Goal: Obtain resource: Download file/media

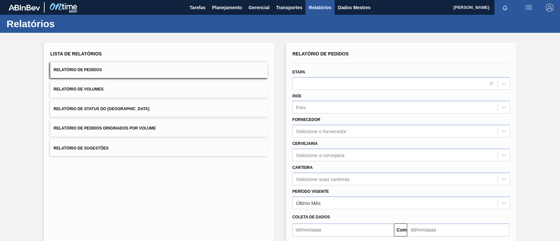
click at [147, 125] on button "Relatório de Pedidos Originados por Volume" at bounding box center [158, 128] width 217 height 16
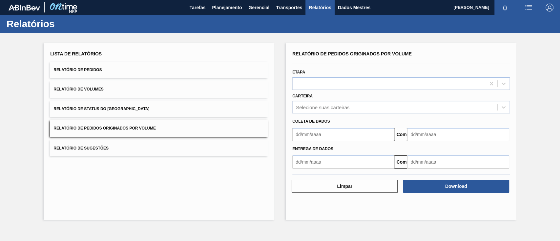
click at [311, 105] on font "Selecione suas carteiras" at bounding box center [322, 108] width 53 height 6
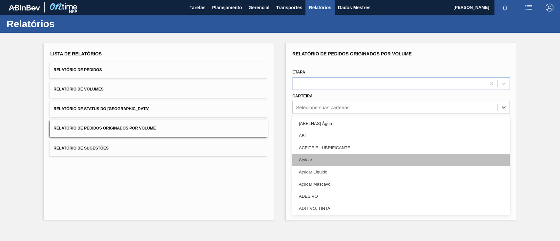
click at [325, 161] on div "Açúcar" at bounding box center [400, 160] width 217 height 12
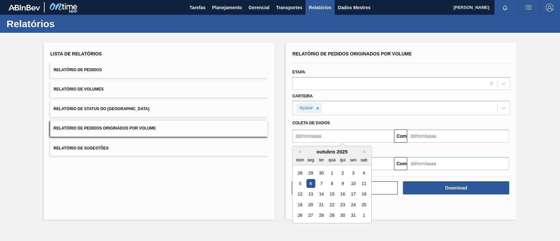
click at [317, 134] on input "text" at bounding box center [343, 136] width 102 height 13
click at [335, 172] on div "1" at bounding box center [331, 173] width 9 height 9
type input "[DATE]"
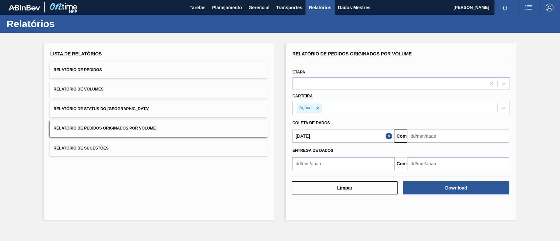
click at [424, 140] on input "text" at bounding box center [458, 136] width 102 height 13
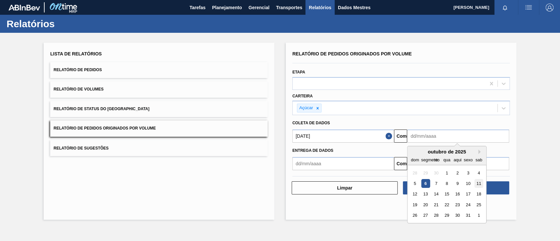
click at [477, 183] on font "11" at bounding box center [478, 183] width 5 height 5
type input "[DATE]"
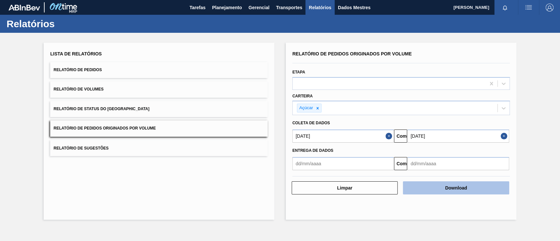
click at [477, 185] on button "Download" at bounding box center [456, 187] width 106 height 13
